Goal: Transaction & Acquisition: Book appointment/travel/reservation

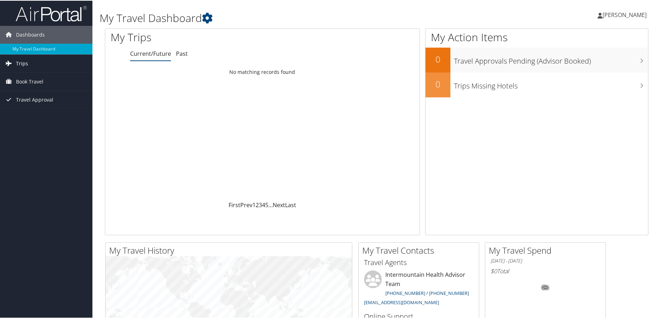
click at [40, 63] on link "Trips" at bounding box center [46, 63] width 92 height 18
click at [43, 77] on link "Current/Future Trips" at bounding box center [46, 77] width 92 height 11
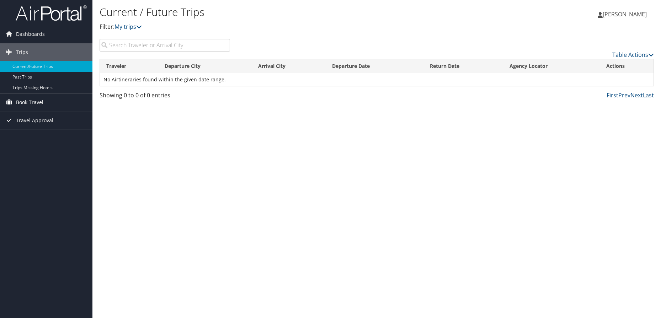
click at [48, 109] on link "Book Travel" at bounding box center [46, 103] width 92 height 18
click at [58, 100] on link "Book Travel" at bounding box center [46, 103] width 92 height 18
click at [58, 102] on link "Book Travel" at bounding box center [46, 103] width 92 height 18
click at [64, 136] on link "Book/Manage Online Trips" at bounding box center [46, 138] width 92 height 11
click at [31, 32] on span "Dashboards" at bounding box center [30, 34] width 29 height 18
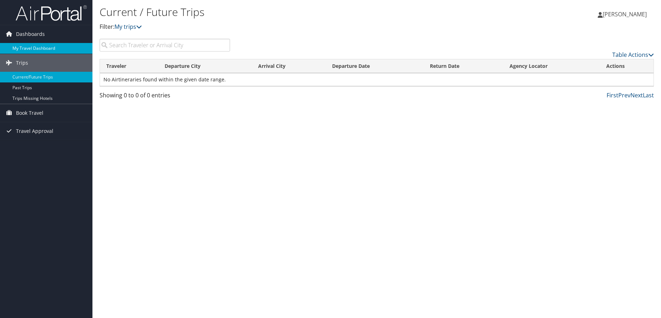
click at [30, 46] on link "My Travel Dashboard" at bounding box center [46, 48] width 92 height 11
